Goal: Task Accomplishment & Management: Manage account settings

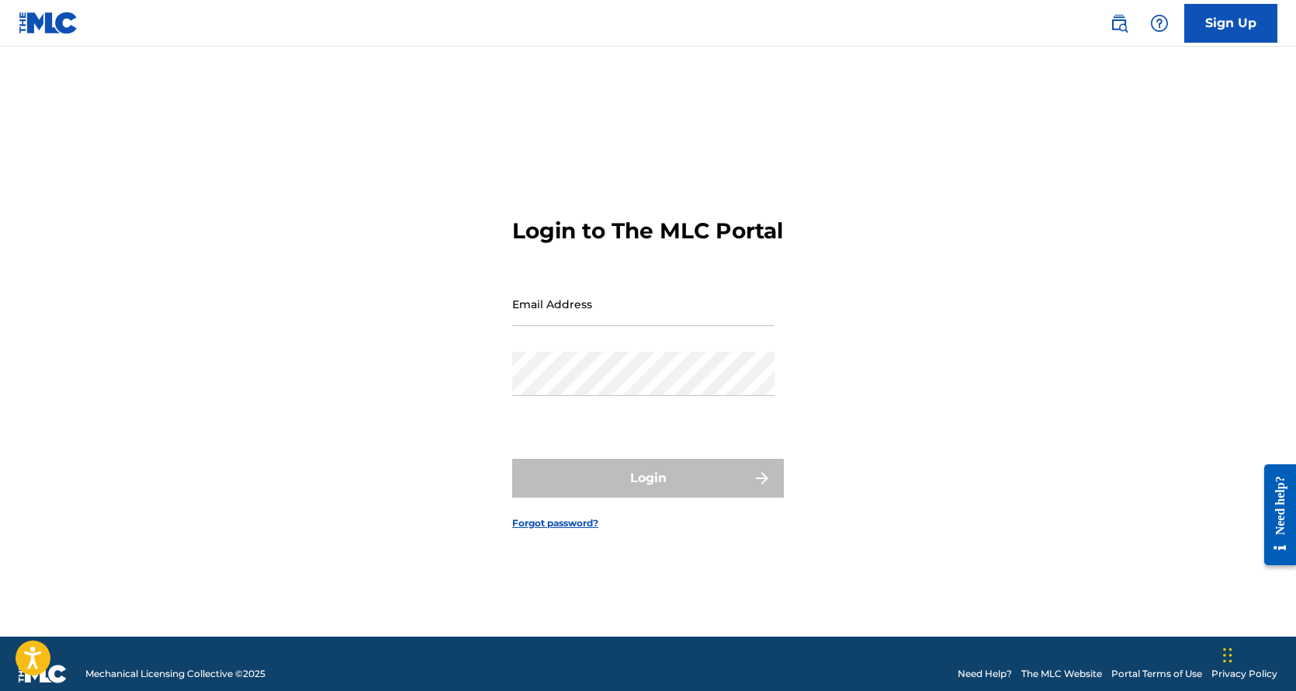
click at [605, 326] on input "Email Address" at bounding box center [643, 304] width 262 height 44
type input "[EMAIL_ADDRESS][DOMAIN_NAME]"
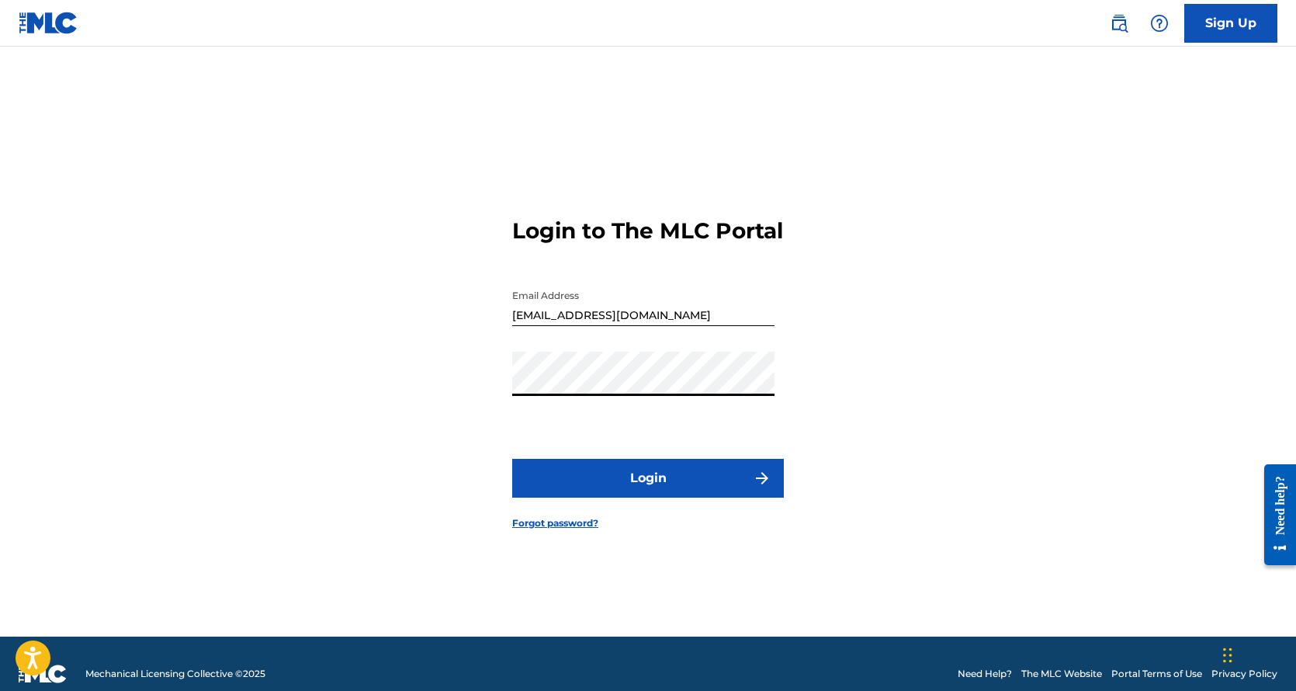
click at [585, 494] on button "Login" at bounding box center [648, 478] width 272 height 39
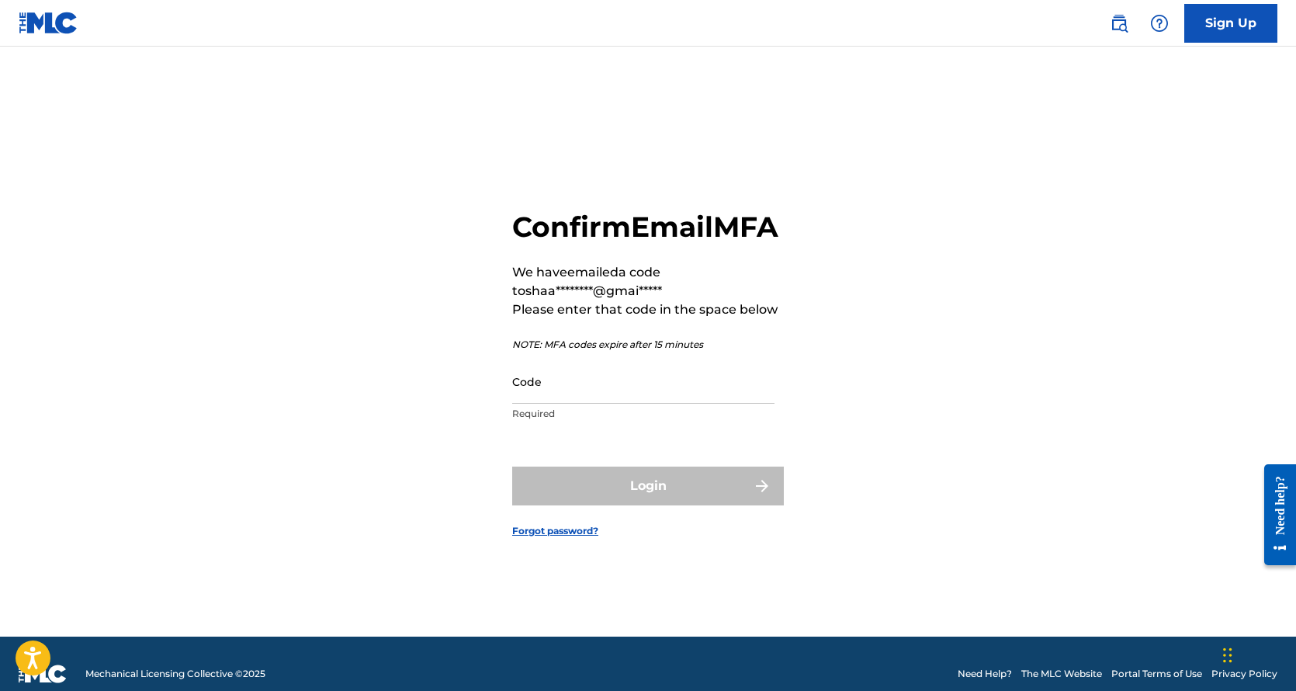
click at [604, 396] on input "Code" at bounding box center [643, 381] width 262 height 44
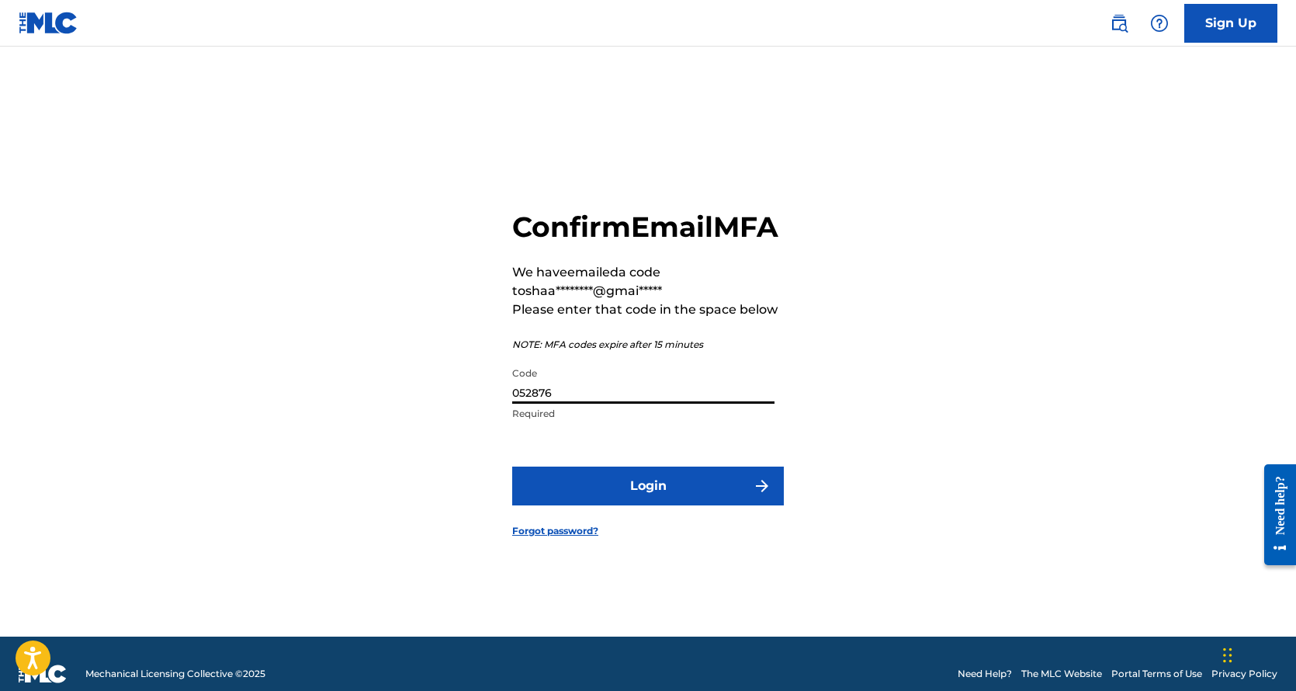
type input "052876"
click at [609, 505] on button "Login" at bounding box center [648, 485] width 272 height 39
